Goal: Find specific page/section: Find specific page/section

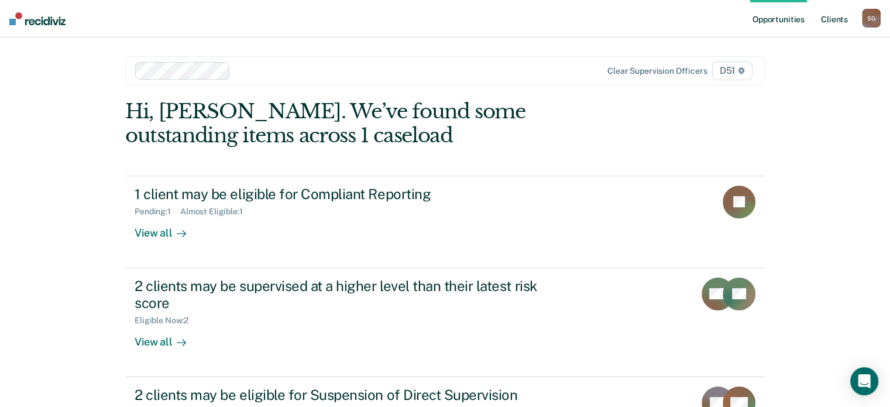
click at [836, 23] on link "Client s" at bounding box center [835, 18] width 32 height 37
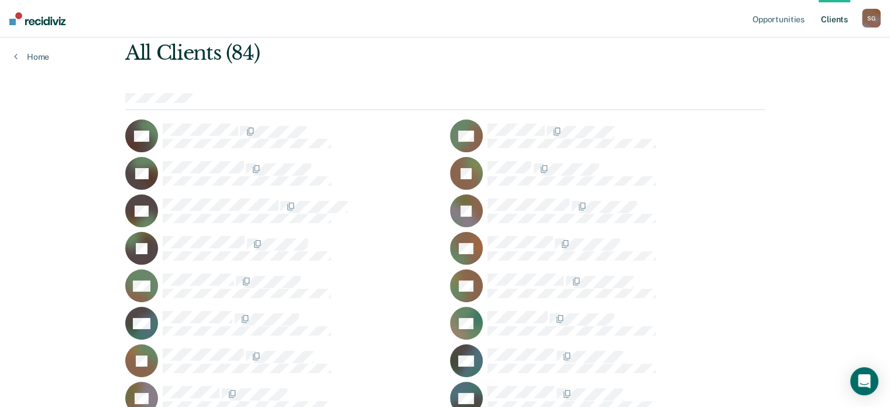
scroll to position [1257, 0]
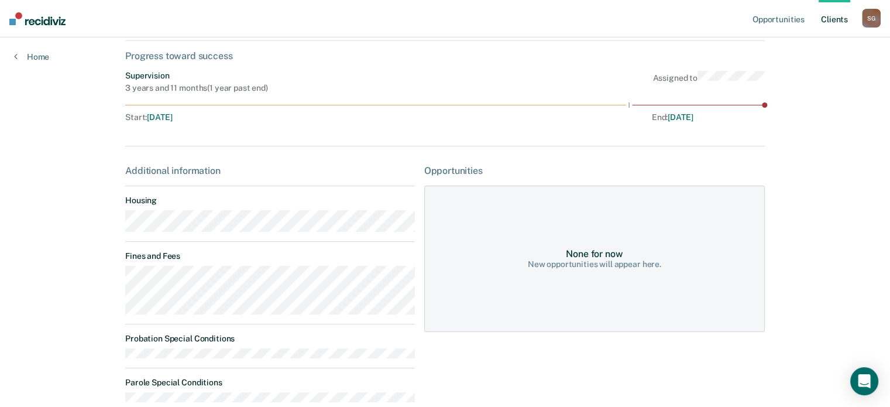
scroll to position [128, 0]
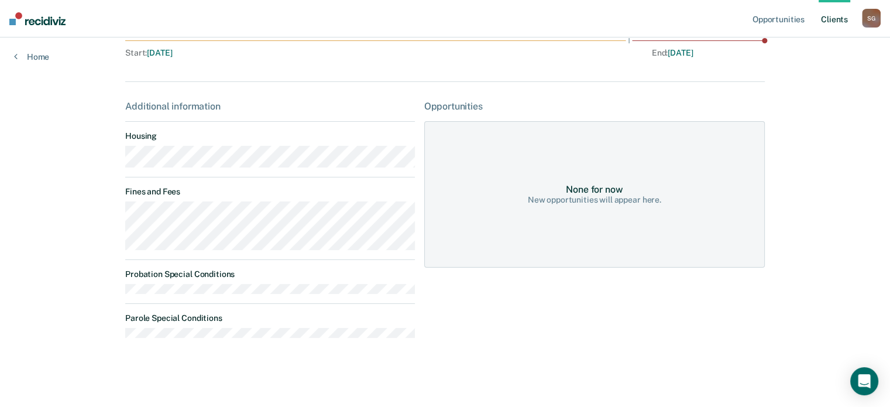
click at [115, 215] on main "ES Contacts Preferred Name Preferred Contact None Call Text Email None Progress…" at bounding box center [445, 145] width 668 height 470
